Goal: Task Accomplishment & Management: Use online tool/utility

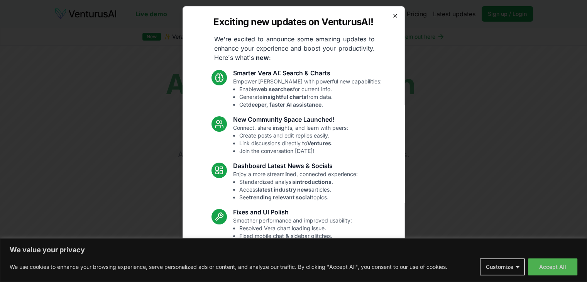
click at [392, 13] on icon "button" at bounding box center [395, 16] width 6 height 6
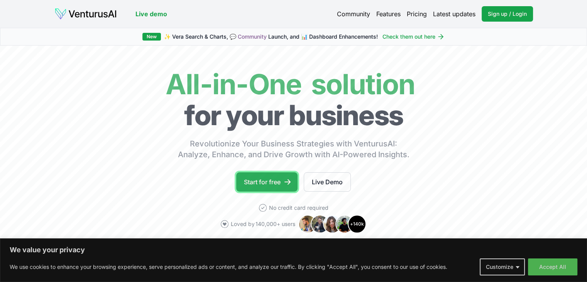
click at [259, 178] on link "Start for free" at bounding box center [266, 181] width 61 height 19
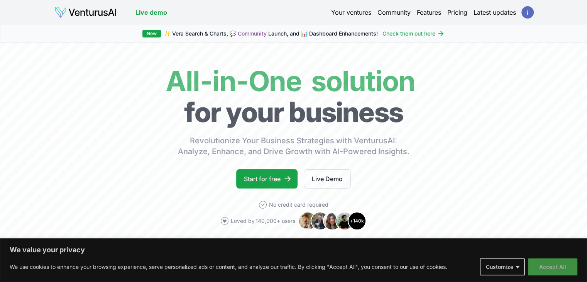
click at [550, 266] on button "Accept All" at bounding box center [552, 266] width 49 height 17
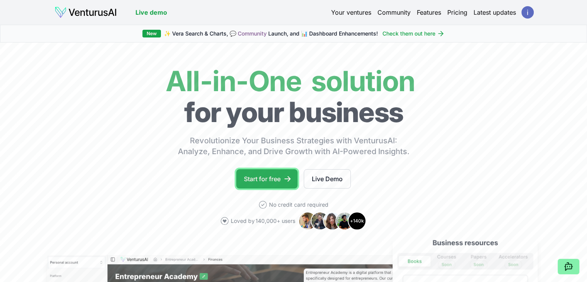
click at [280, 178] on link "Start for free" at bounding box center [266, 178] width 61 height 19
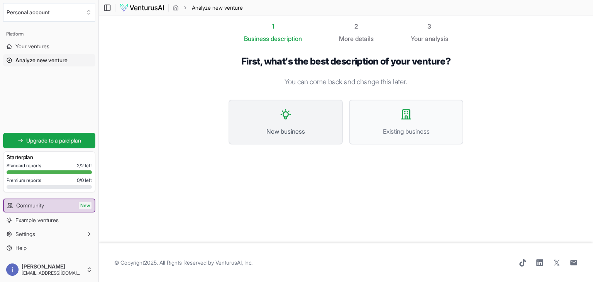
click at [283, 121] on button "New business" at bounding box center [285, 122] width 114 height 45
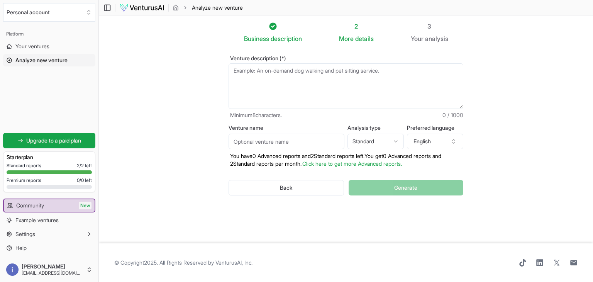
click at [240, 84] on textarea "Venture description (*)" at bounding box center [345, 86] width 235 height 46
click at [454, 140] on icon "button" at bounding box center [453, 141] width 6 height 6
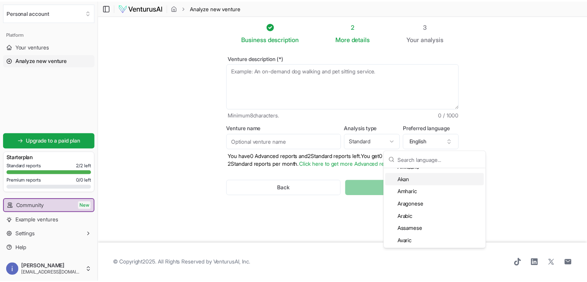
scroll to position [62, 0]
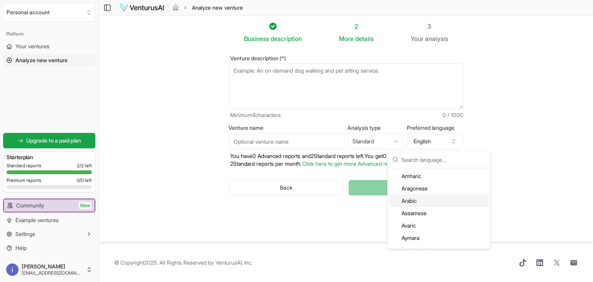
click at [424, 203] on div "Arabic" at bounding box center [439, 200] width 100 height 12
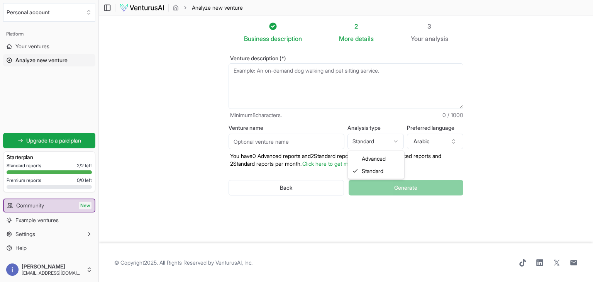
click at [397, 140] on html "We value your privacy We use cookies to enhance your browsing experience, serve…" at bounding box center [296, 141] width 593 height 282
click at [294, 88] on textarea "Venture description (*)" at bounding box center [345, 86] width 235 height 46
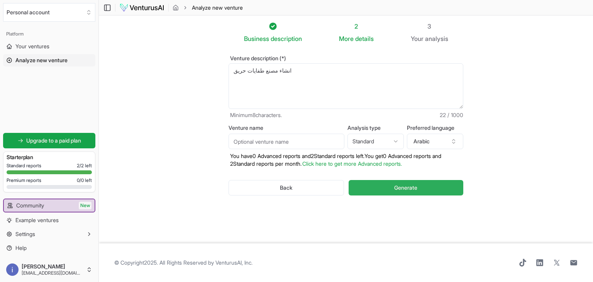
type textarea "انشاء مصنع طفايات حريق"
click at [380, 185] on button "Generate" at bounding box center [405, 187] width 115 height 15
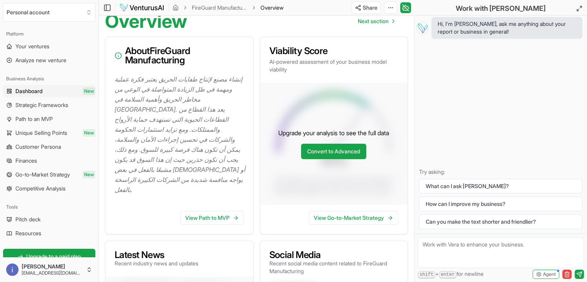
scroll to position [193, 0]
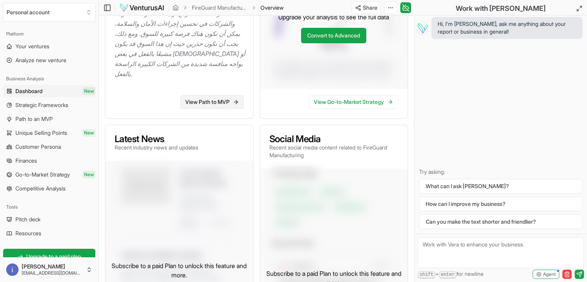
click at [206, 108] on link "View Path to MVP" at bounding box center [212, 102] width 64 height 14
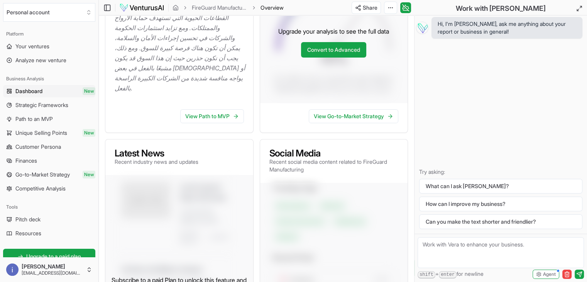
scroll to position [294, 0]
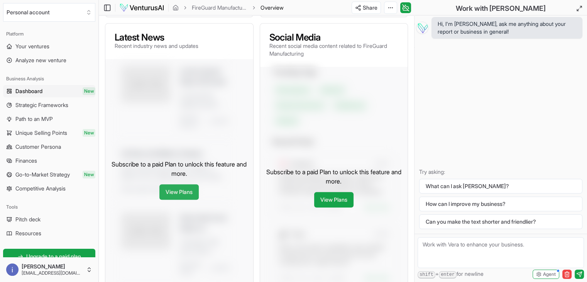
click at [183, 195] on link "View Plans" at bounding box center [178, 191] width 39 height 15
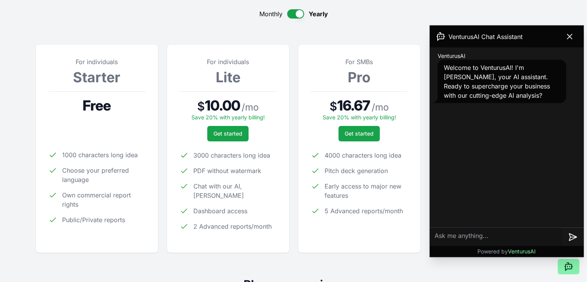
scroll to position [193, 0]
